Goal: Find specific page/section

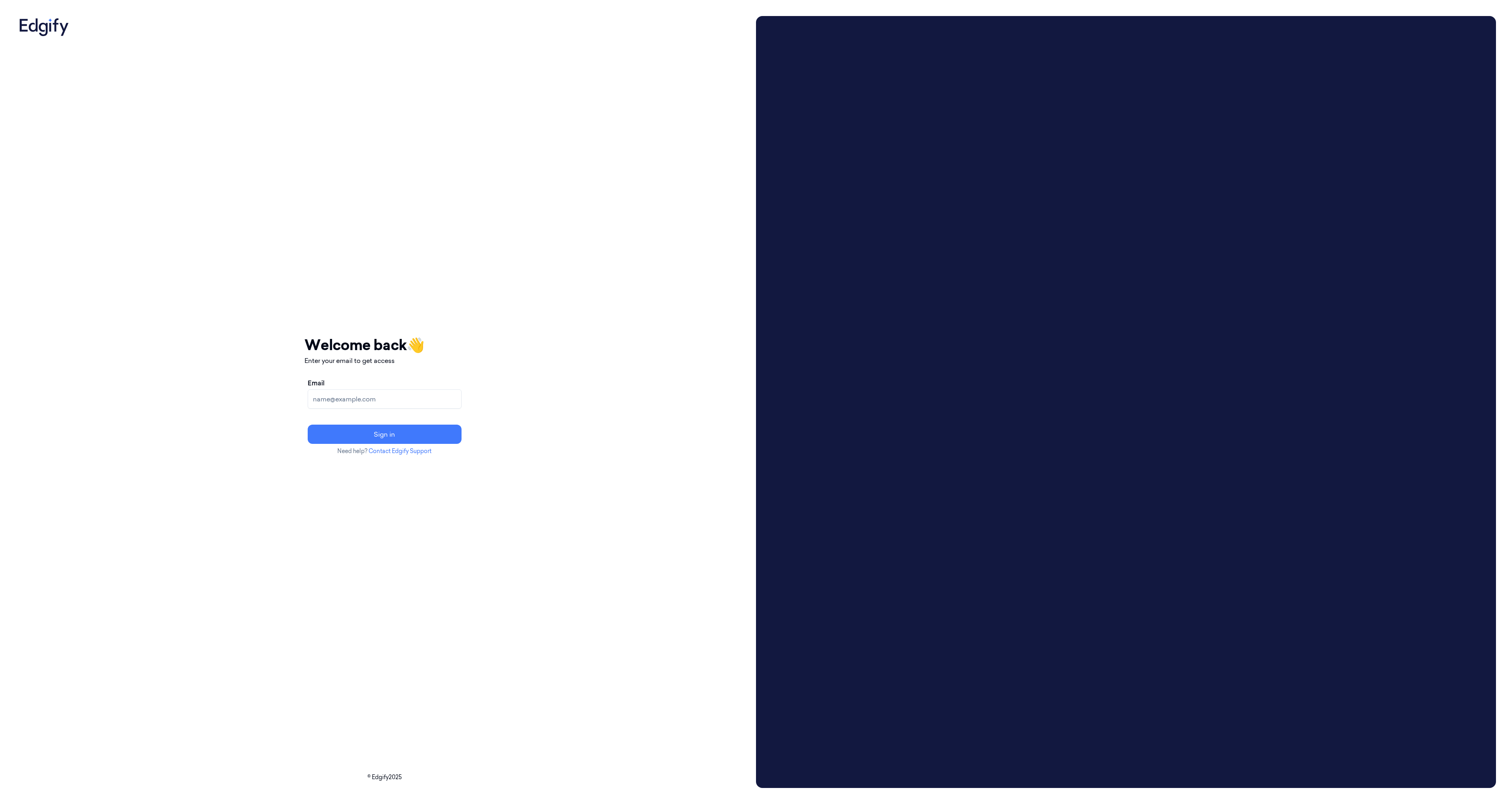
click at [391, 417] on div "Email Sign in" at bounding box center [384, 411] width 160 height 72
click at [394, 406] on input "Email" at bounding box center [384, 399] width 154 height 20
type input "pavels@edgify.ai"
click at [405, 428] on button "Sign in" at bounding box center [384, 434] width 154 height 20
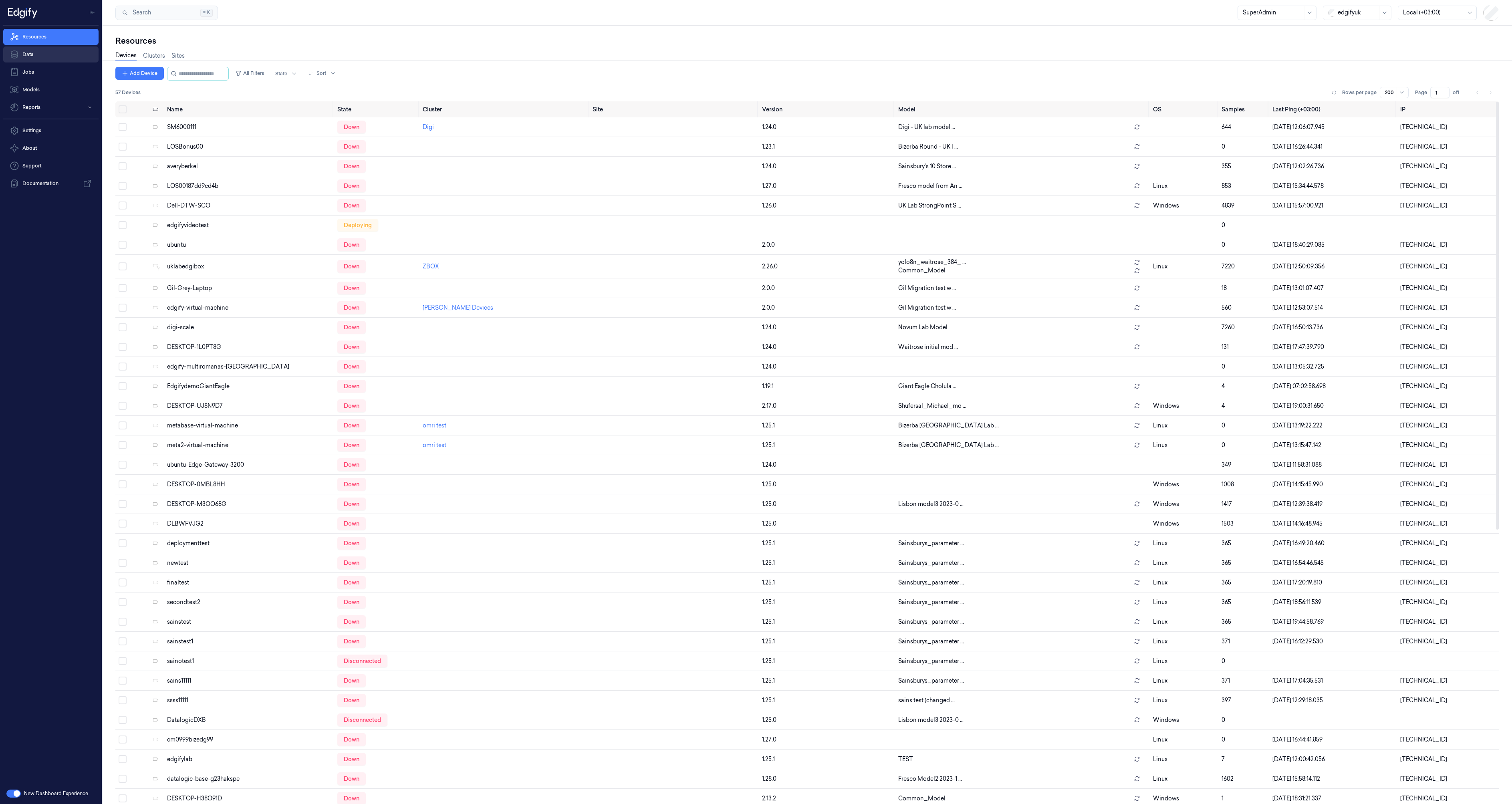
click at [54, 57] on link "Data" at bounding box center [50, 54] width 95 height 16
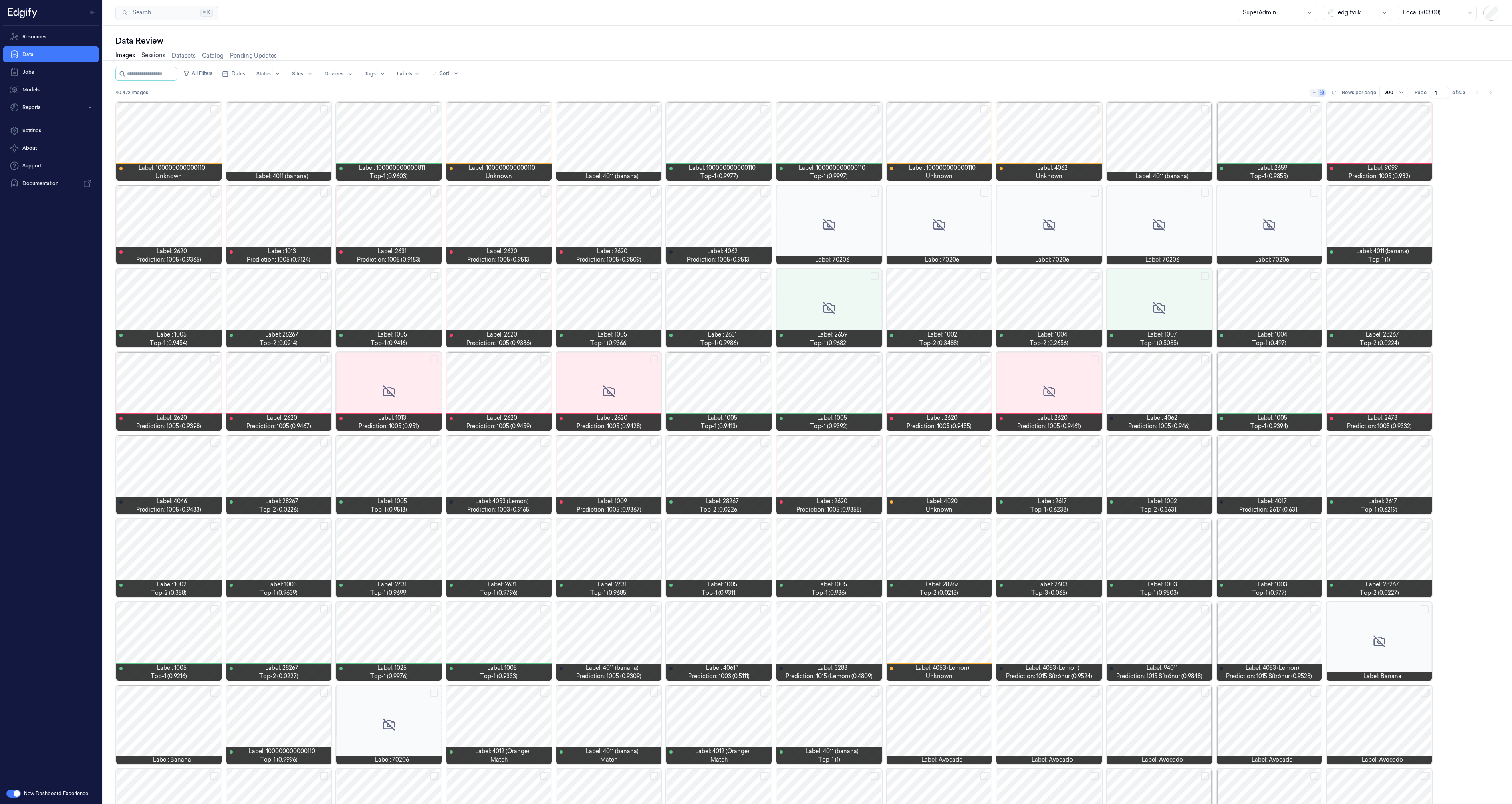
click at [159, 59] on link "Sessions" at bounding box center [153, 55] width 24 height 9
